Goal: Navigation & Orientation: Find specific page/section

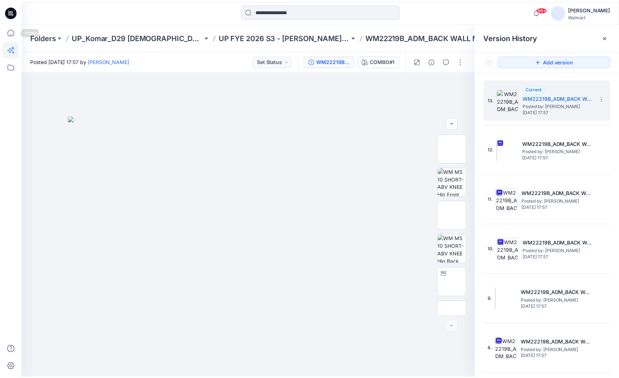
scroll to position [483, 0]
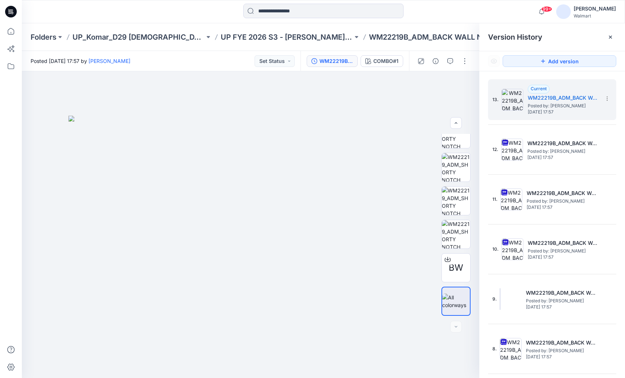
drag, startPoint x: 466, startPoint y: 17, endPoint x: 385, endPoint y: 22, distance: 81.4
click at [466, 17] on div at bounding box center [323, 12] width 301 height 16
click at [44, 38] on p "Folders" at bounding box center [44, 37] width 26 height 10
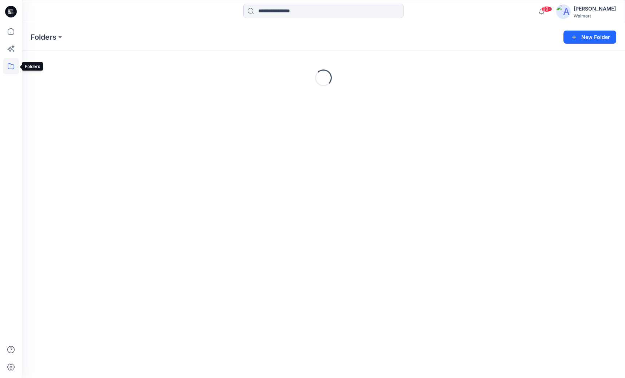
click at [10, 69] on icon at bounding box center [11, 66] width 7 height 6
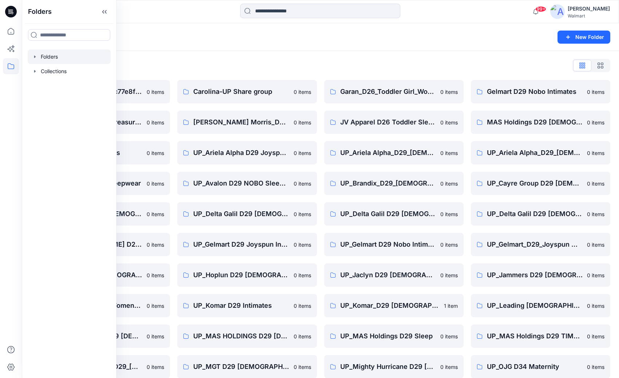
click at [32, 60] on div at bounding box center [69, 57] width 83 height 15
click at [36, 72] on icon "button" at bounding box center [35, 71] width 6 height 6
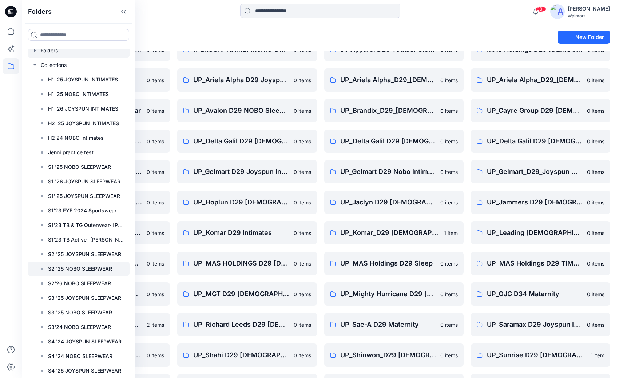
scroll to position [109, 0]
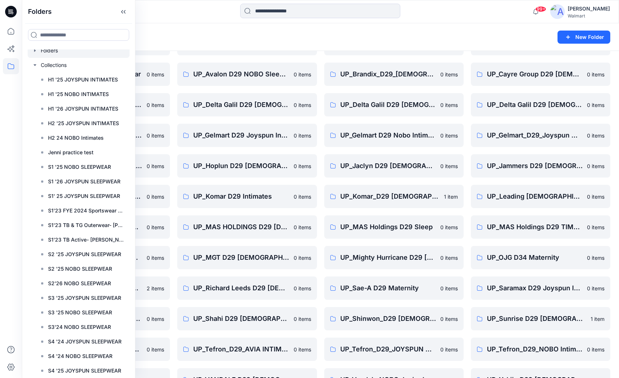
click at [462, 35] on div "Folders" at bounding box center [292, 37] width 523 height 10
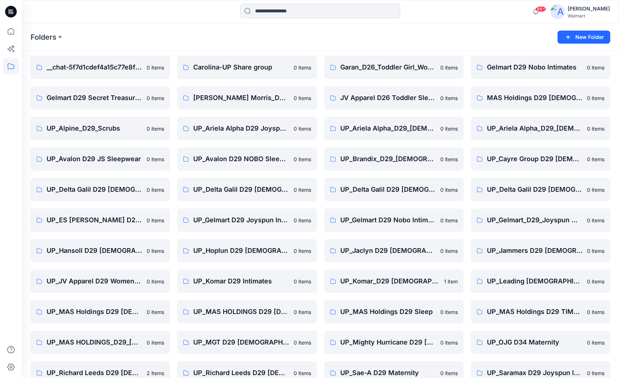
scroll to position [11, 0]
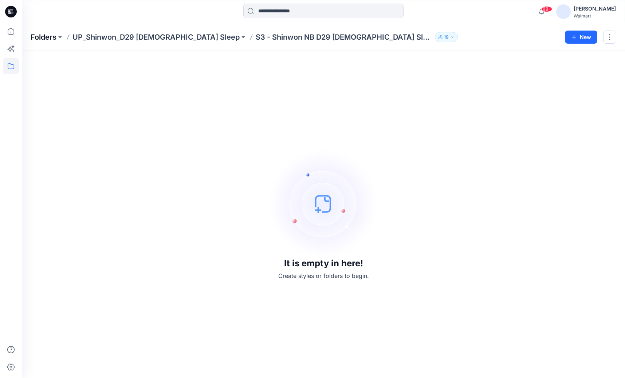
click at [48, 39] on p "Folders" at bounding box center [44, 37] width 26 height 10
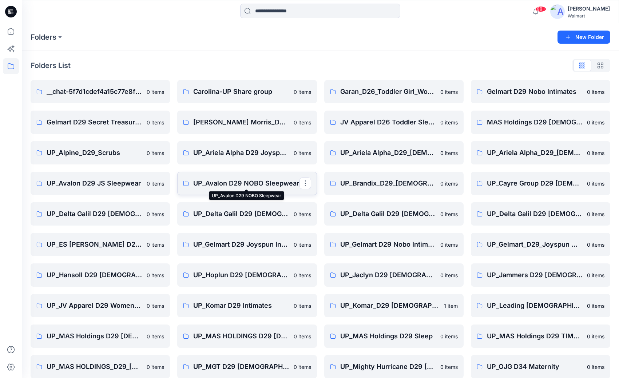
click at [230, 183] on p "UP_Avalon D29 NOBO Sleepwear" at bounding box center [246, 183] width 106 height 10
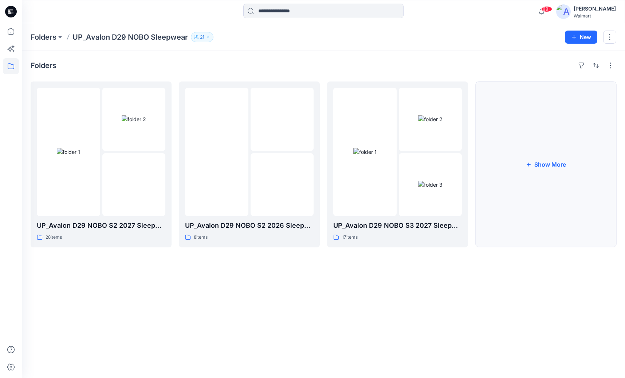
click at [557, 166] on button "Show More" at bounding box center [545, 165] width 141 height 166
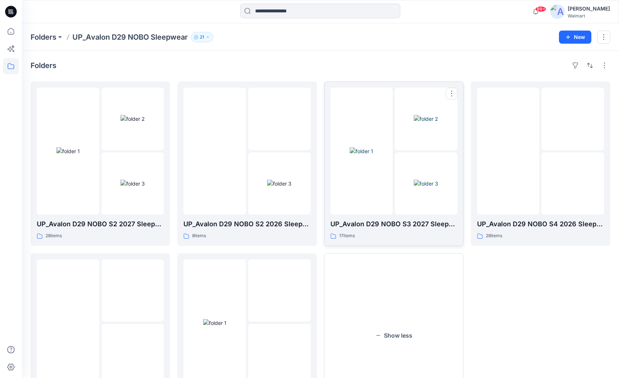
click at [373, 155] on img at bounding box center [361, 151] width 23 height 8
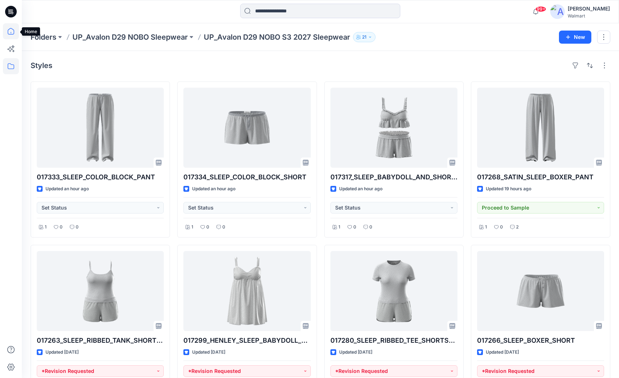
click at [7, 34] on icon at bounding box center [11, 31] width 16 height 16
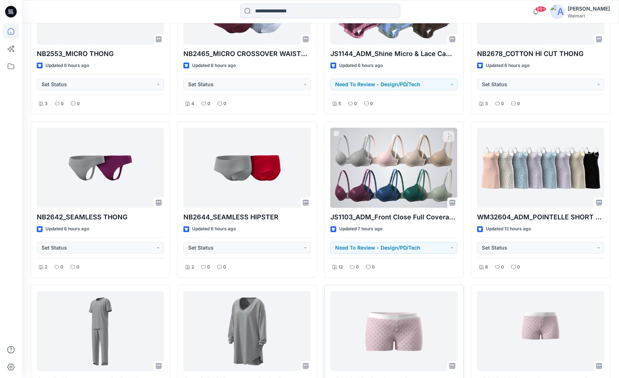
scroll to position [1348, 0]
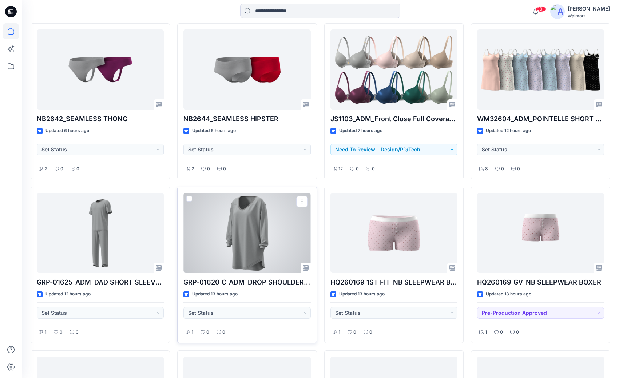
click at [248, 231] on div at bounding box center [246, 233] width 127 height 80
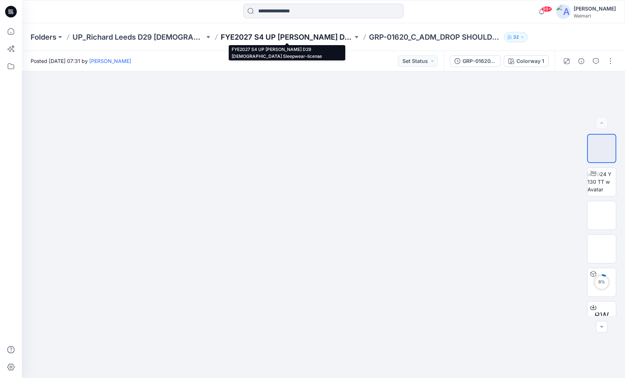
click at [313, 37] on p "FYE2027 S4 UP Richard Leeds D29 Ladies Sleepwear-license" at bounding box center [287, 37] width 132 height 10
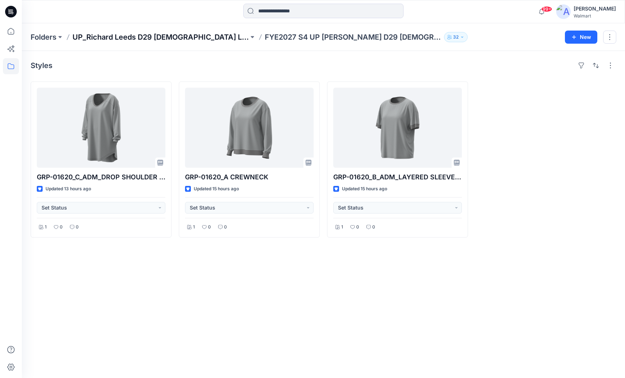
click at [118, 35] on p "UP_Richard Leeds D29 Ladies License Sleep" at bounding box center [160, 37] width 176 height 10
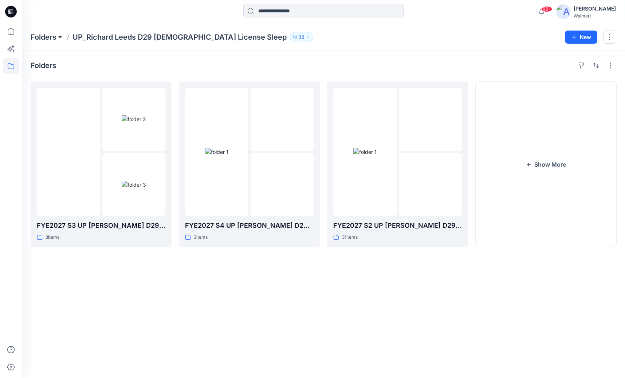
click at [58, 36] on button at bounding box center [59, 37] width 7 height 10
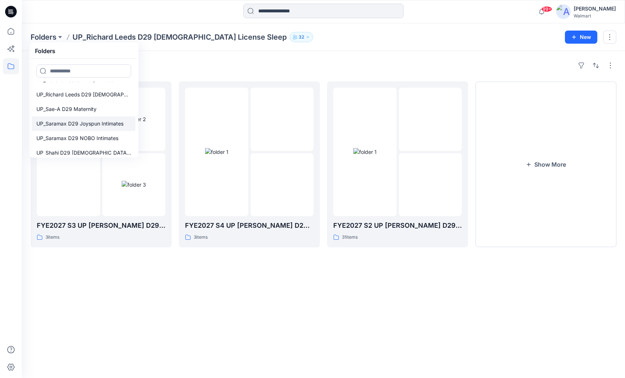
scroll to position [555, 0]
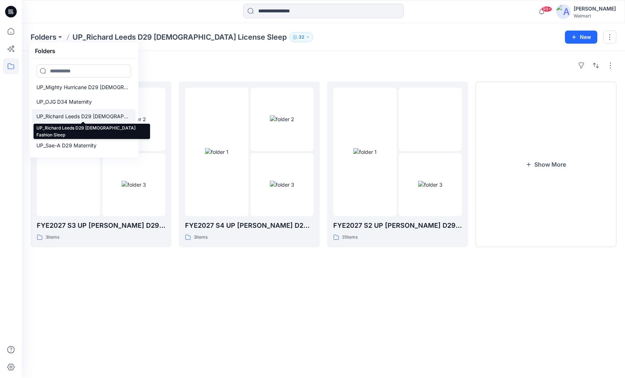
click at [88, 116] on p "UP_Richard Leeds D29 Ladies Fashion Sleep" at bounding box center [83, 116] width 95 height 9
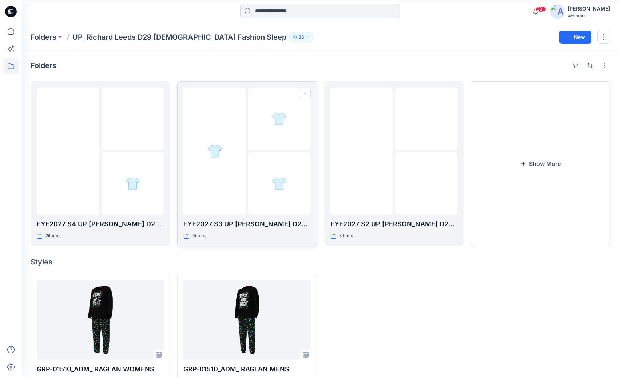
click at [226, 165] on div at bounding box center [214, 151] width 63 height 127
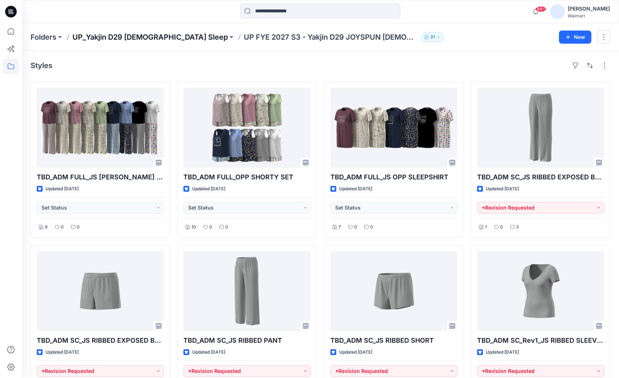
click at [130, 35] on p "UP_Yakjin D29 Ladies Sleep" at bounding box center [149, 37] width 155 height 10
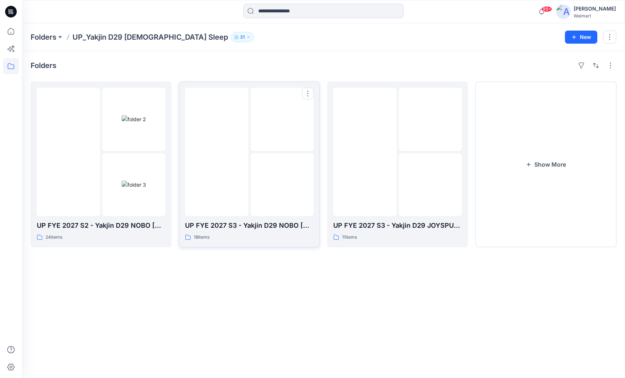
click at [217, 152] on img at bounding box center [217, 152] width 0 height 0
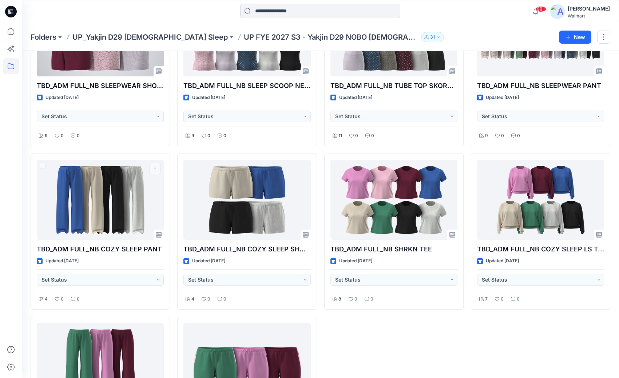
scroll to position [340, 0]
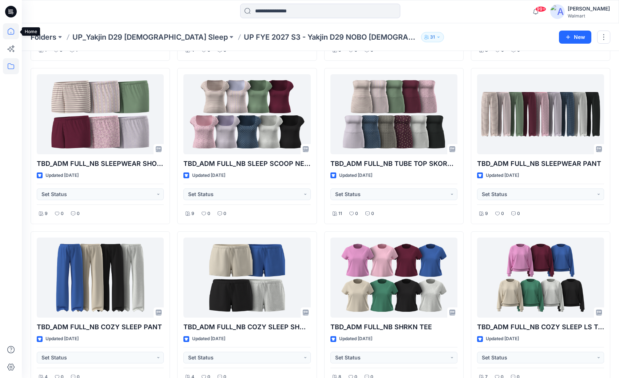
click at [14, 29] on icon at bounding box center [11, 31] width 16 height 16
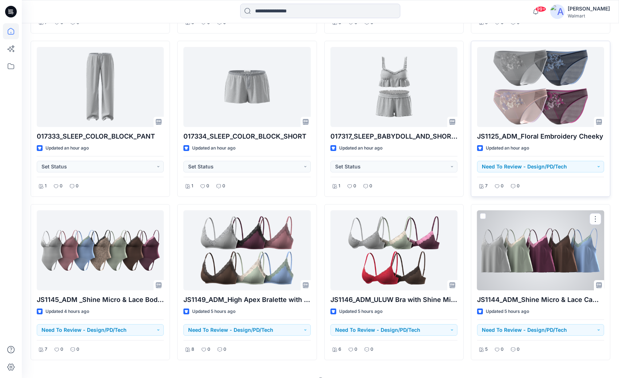
scroll to position [367, 0]
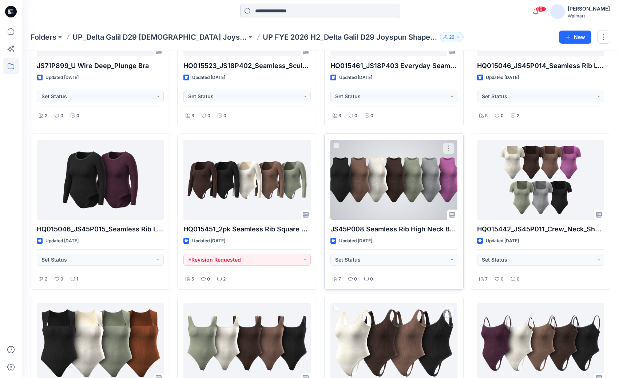
scroll to position [110, 0]
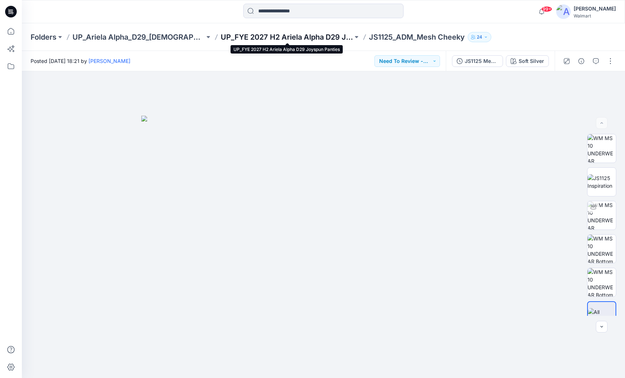
click at [306, 33] on p "UP_FYE 2027 H2 Ariela Alpha D29 Joyspun Panties" at bounding box center [287, 37] width 132 height 10
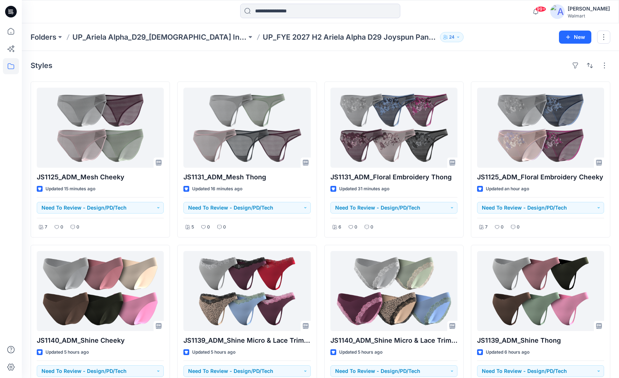
click at [492, 8] on div "99+ Notifications Brianna Pinheiro shared JS1131 Mesh Thong 1st Colorway in UP_…" at bounding box center [320, 12] width 597 height 16
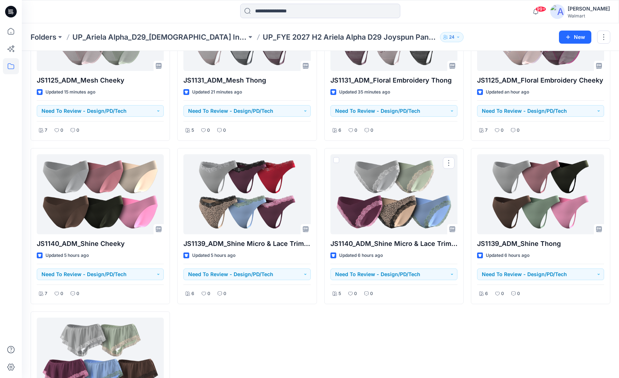
scroll to position [195, 0]
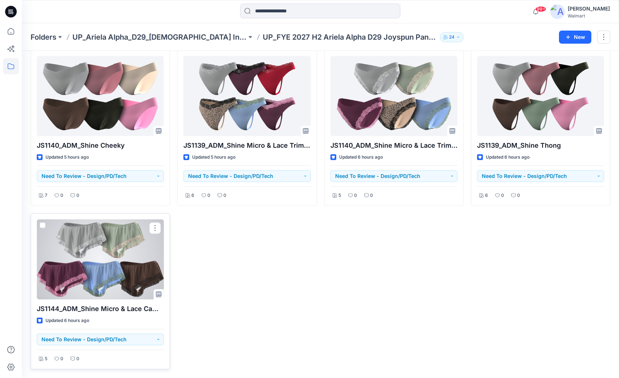
click at [110, 273] on div at bounding box center [100, 259] width 127 height 80
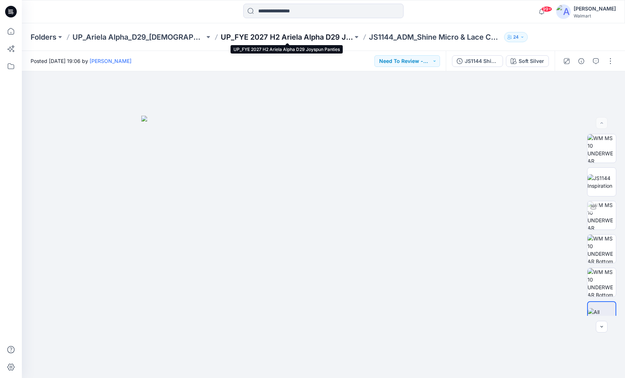
click at [301, 38] on p "UP_FYE 2027 H2 Ariela Alpha D29 Joyspun Panties" at bounding box center [287, 37] width 132 height 10
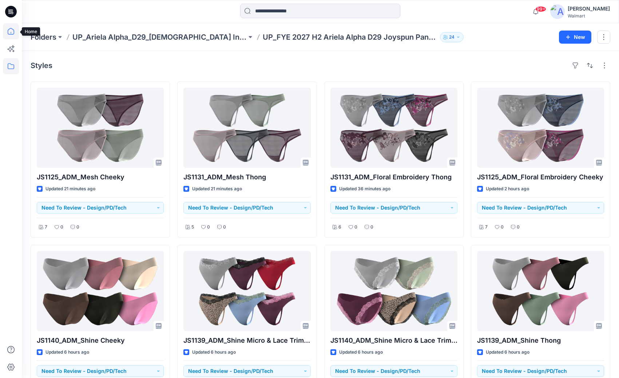
click at [13, 29] on icon at bounding box center [11, 31] width 16 height 16
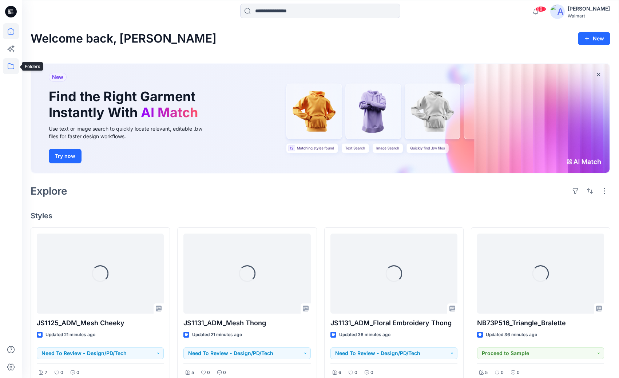
click at [14, 66] on icon at bounding box center [11, 66] width 16 height 16
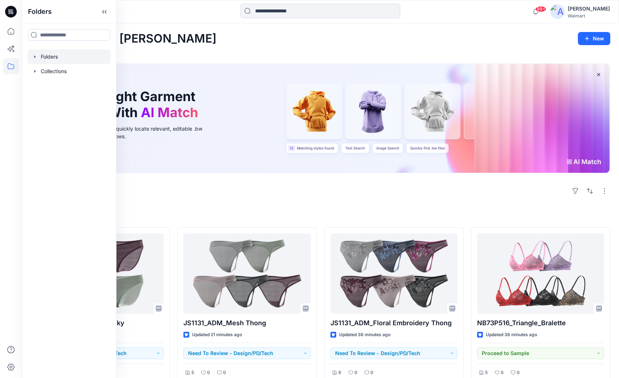
click at [35, 55] on icon "button" at bounding box center [35, 57] width 6 height 6
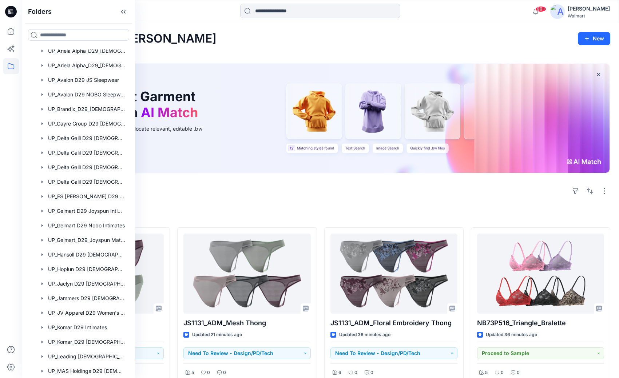
scroll to position [146, 0]
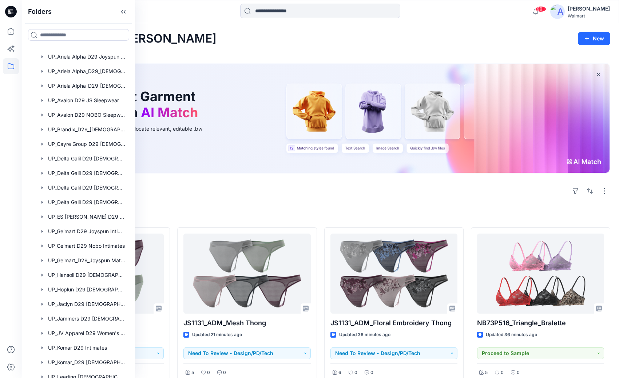
click at [365, 35] on div "Welcome back, Jennifer New" at bounding box center [321, 38] width 580 height 13
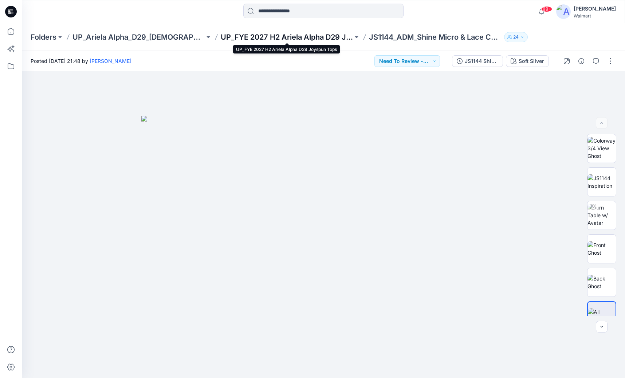
click at [289, 36] on p "UP_FYE 2027 H2 Ariela Alpha D29 Joyspun Tops" at bounding box center [287, 37] width 132 height 10
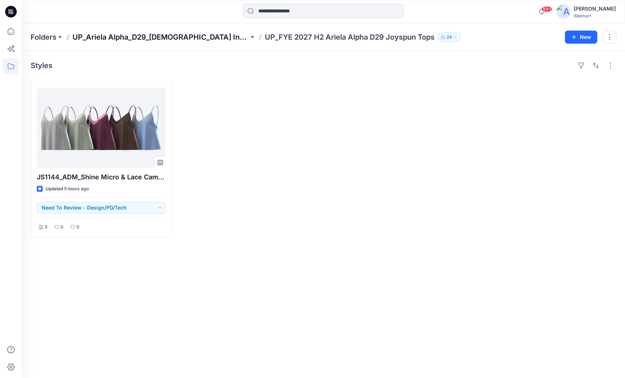
click at [154, 39] on p "UP_Ariela Alpha_D29_[DEMOGRAPHIC_DATA] Intimates - Joyspun" at bounding box center [160, 37] width 176 height 10
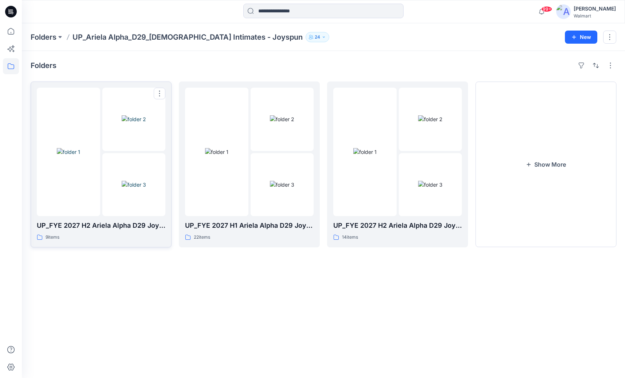
click at [82, 195] on div at bounding box center [68, 152] width 63 height 128
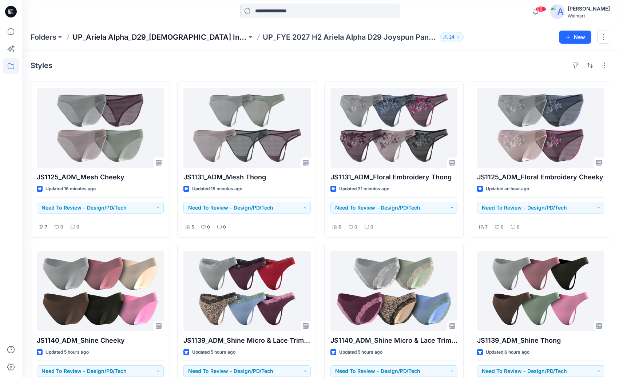
click at [208, 35] on p "UP_Ariela Alpha_D29_[DEMOGRAPHIC_DATA] Intimates - Joyspun" at bounding box center [159, 37] width 174 height 10
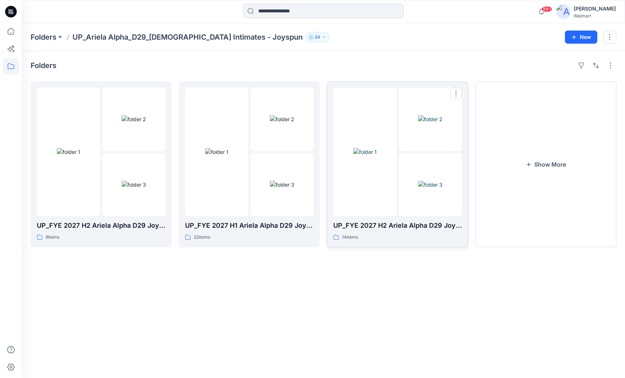
click at [418, 181] on img at bounding box center [430, 185] width 24 height 8
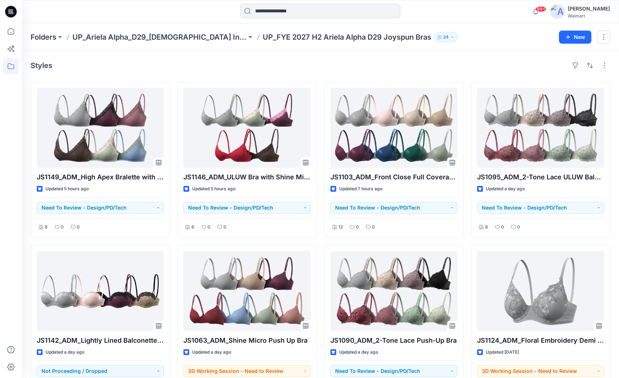
click at [499, 11] on div "99+ Notifications [PERSON_NAME] shared JS1131 Mesh Thong 1st Colorway in UP_FYE…" at bounding box center [320, 12] width 597 height 16
click at [205, 40] on p "UP_Ariela Alpha_D29_[DEMOGRAPHIC_DATA] Intimates - Joyspun" at bounding box center [159, 37] width 174 height 10
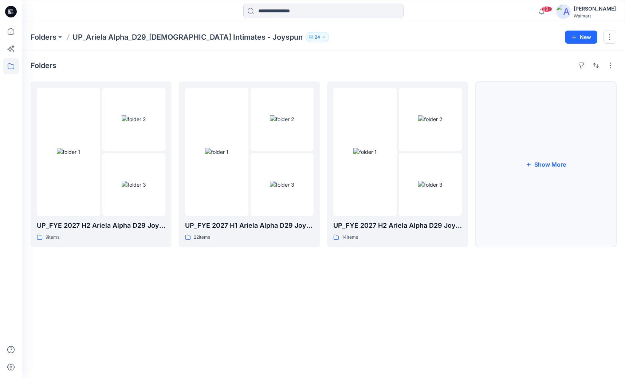
click at [551, 166] on button "Show More" at bounding box center [545, 165] width 141 height 166
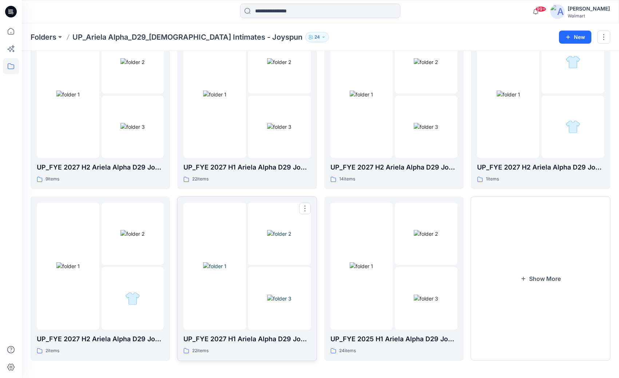
scroll to position [60, 0]
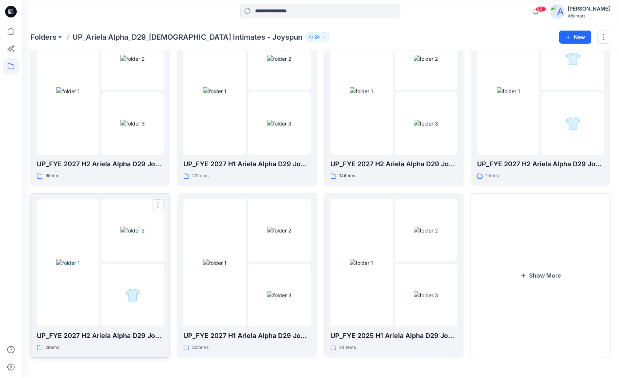
click at [80, 267] on img at bounding box center [67, 263] width 23 height 8
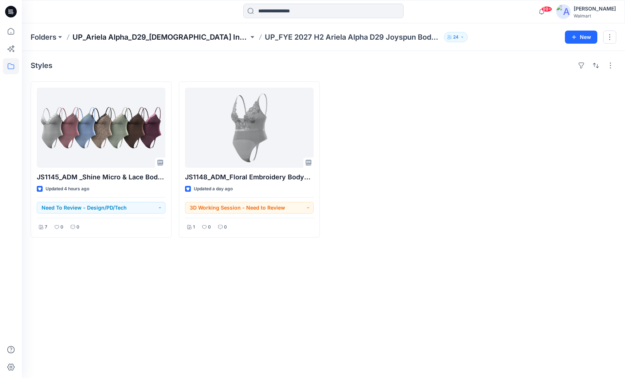
click at [194, 38] on p "UP_Ariela Alpha_D29_[DEMOGRAPHIC_DATA] Intimates - Joyspun" at bounding box center [160, 37] width 176 height 10
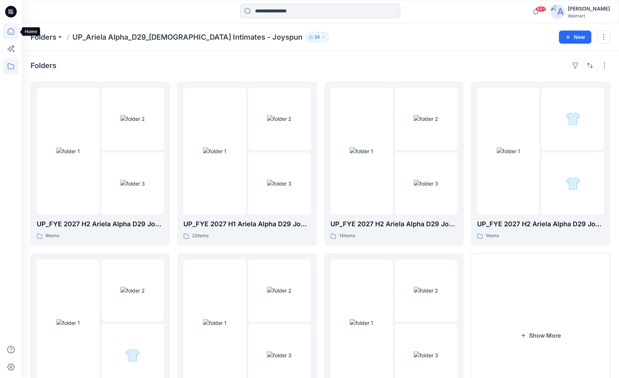
click at [14, 32] on icon at bounding box center [11, 31] width 7 height 7
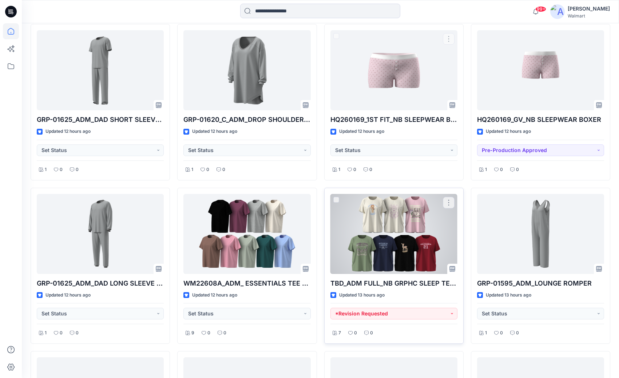
scroll to position [1530, 0]
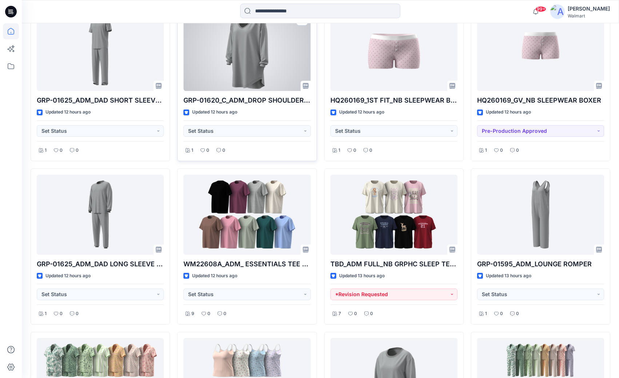
click at [256, 59] on div at bounding box center [246, 51] width 127 height 80
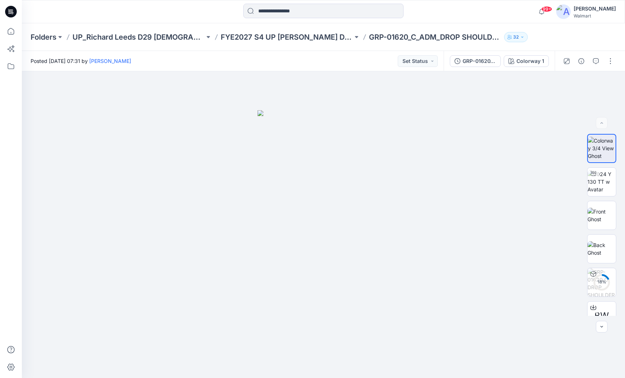
click at [178, 13] on div at bounding box center [323, 12] width 301 height 16
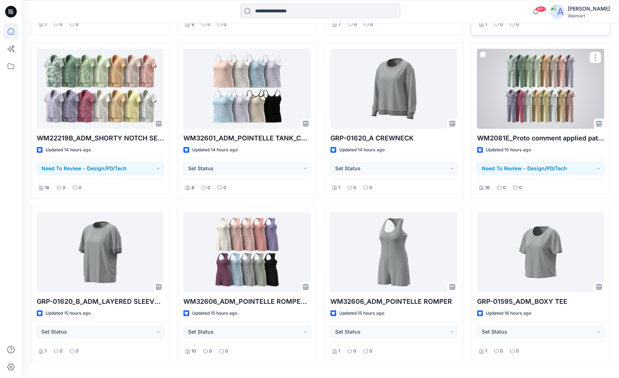
scroll to position [1821, 0]
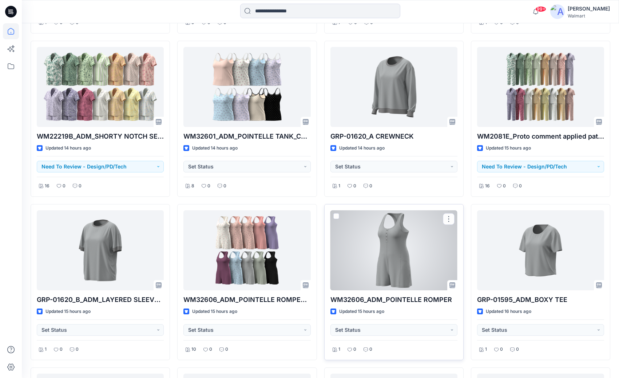
click at [385, 265] on div at bounding box center [393, 250] width 127 height 80
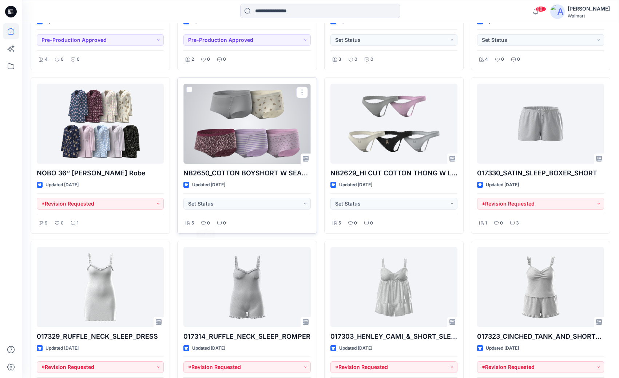
scroll to position [3746, 0]
click at [255, 145] on div at bounding box center [246, 123] width 127 height 80
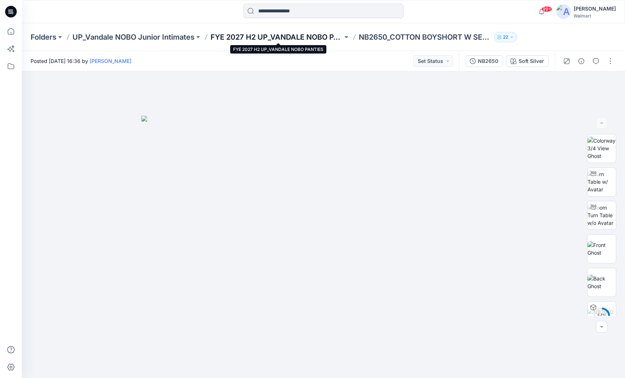
click at [311, 40] on p "FYE 2027 H2 UP_VANDALE NOBO PANTIES" at bounding box center [276, 37] width 132 height 10
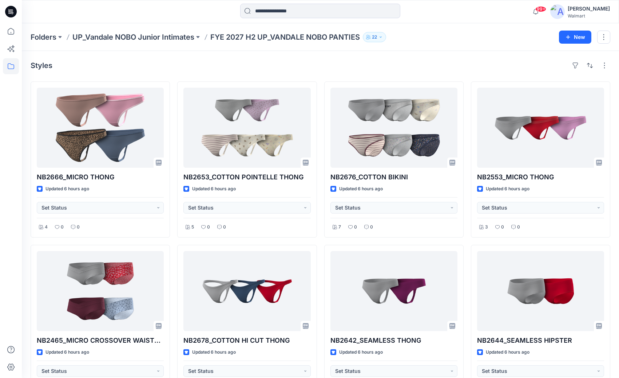
click at [508, 24] on div "Folders UP_Vandale NOBO Junior Intimates FYE 2027 H2 UP_VANDALE NOBO PANTIES 22…" at bounding box center [320, 37] width 597 height 28
click at [177, 37] on p "UP_Vandale NOBO Junior Intimates" at bounding box center [133, 37] width 122 height 10
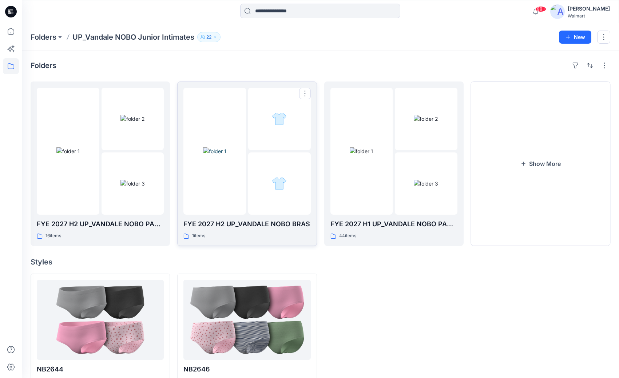
click at [226, 147] on img at bounding box center [214, 151] width 23 height 8
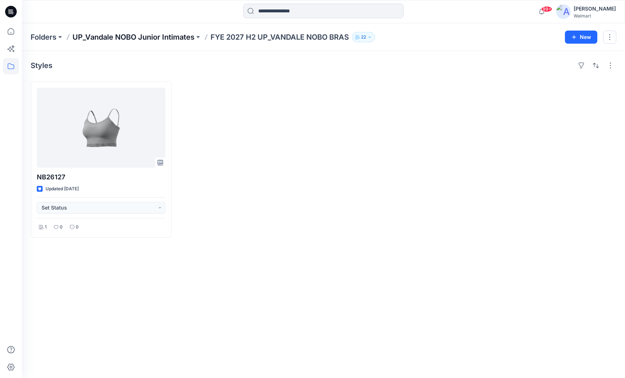
click at [167, 35] on p "UP_Vandale NOBO Junior Intimates" at bounding box center [133, 37] width 122 height 10
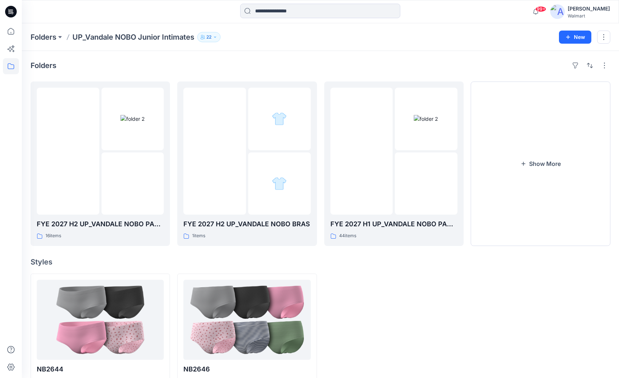
click at [49, 37] on p "Folders" at bounding box center [44, 37] width 26 height 10
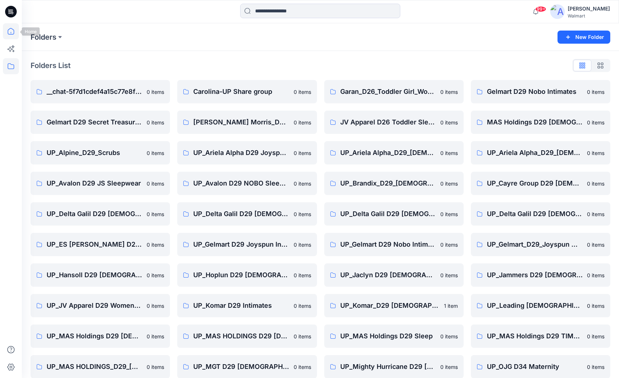
click at [11, 32] on icon at bounding box center [11, 32] width 0 height 1
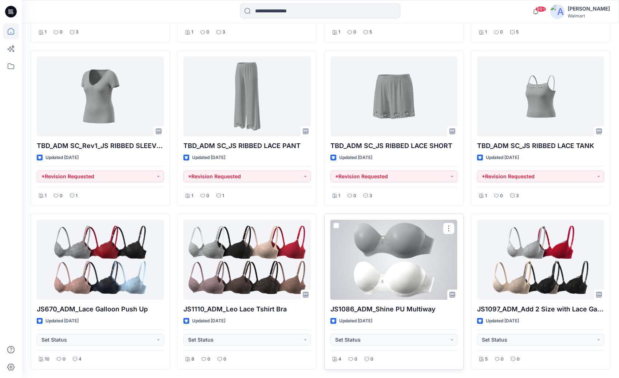
scroll to position [5271, 0]
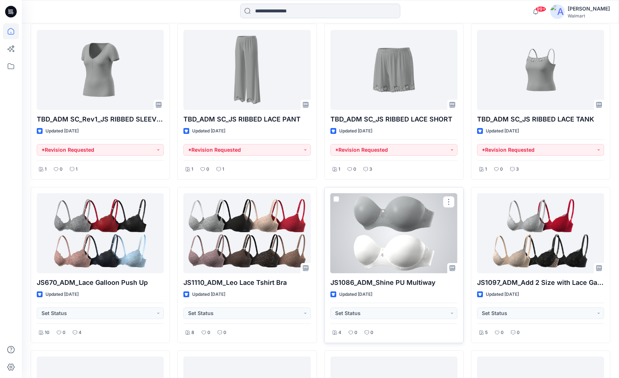
click at [416, 242] on div at bounding box center [393, 233] width 127 height 80
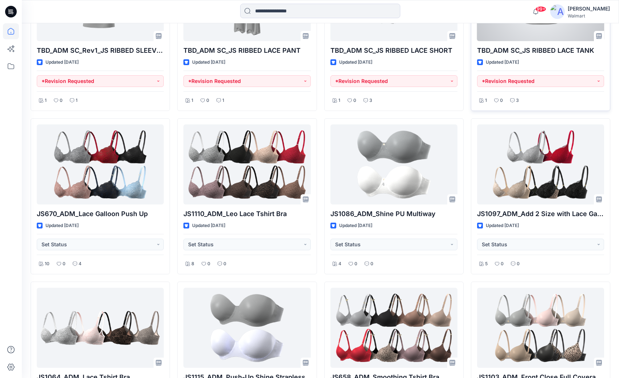
scroll to position [5344, 0]
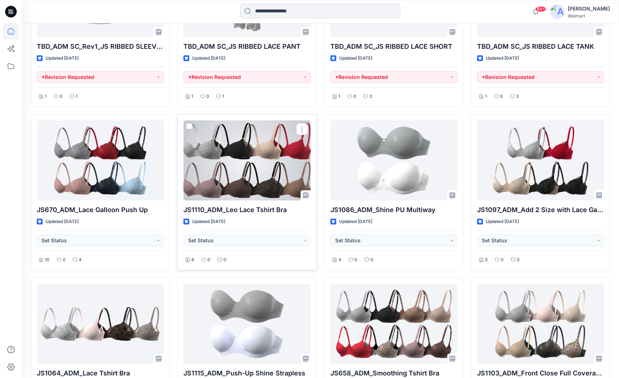
click at [258, 173] on div at bounding box center [246, 160] width 127 height 80
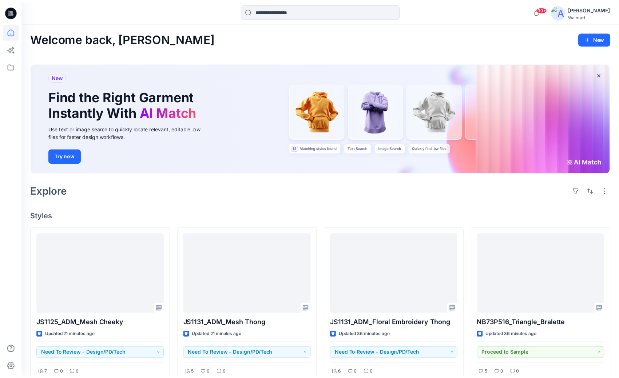
scroll to position [5344, 0]
